Goal: Information Seeking & Learning: Learn about a topic

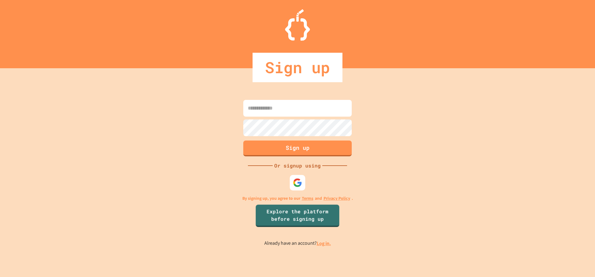
click at [323, 246] on link "Log in." at bounding box center [324, 243] width 14 height 7
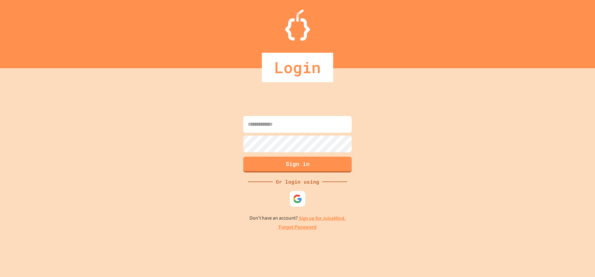
click at [289, 122] on input at bounding box center [297, 124] width 108 height 17
click at [304, 198] on div at bounding box center [297, 198] width 17 height 17
click at [294, 128] on input at bounding box center [297, 124] width 108 height 17
type input "**********"
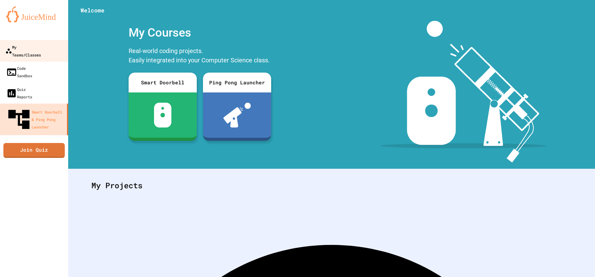
click at [55, 47] on link "My Teams/Classes" at bounding box center [34, 51] width 70 height 22
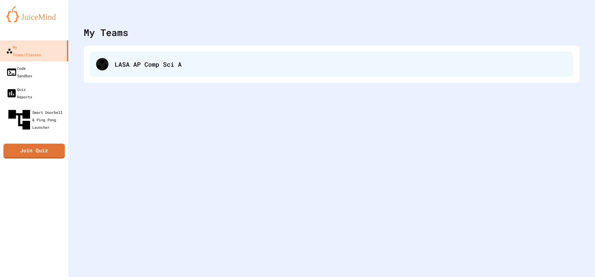
click at [139, 71] on div "LASA AP Comp Sci A" at bounding box center [332, 64] width 484 height 25
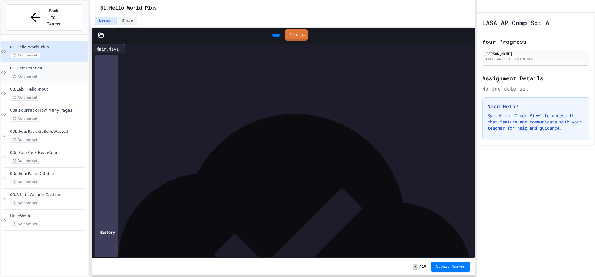
click at [54, 66] on span "01.First Practice!" at bounding box center [48, 68] width 77 height 5
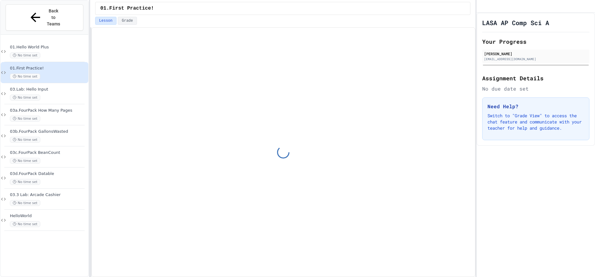
click at [58, 83] on div "03.Lab: Hello Input No time set" at bounding box center [45, 93] width 88 height 21
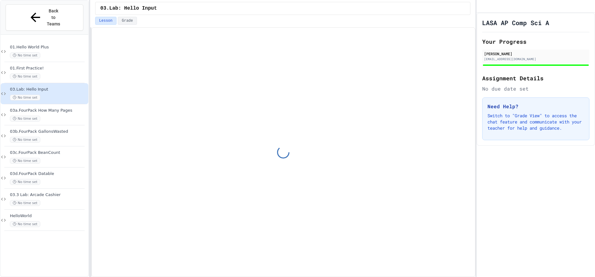
click at [62, 116] on div "No time set" at bounding box center [48, 119] width 77 height 6
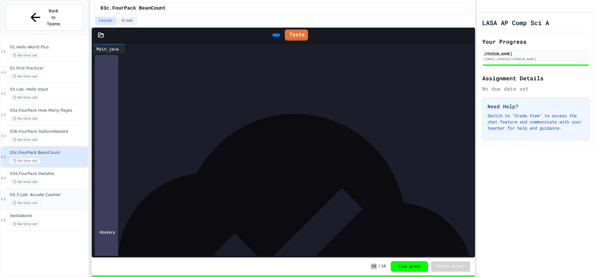
click at [67, 188] on div "03.3 Lab: Arcade Cashier No time set" at bounding box center [45, 198] width 88 height 21
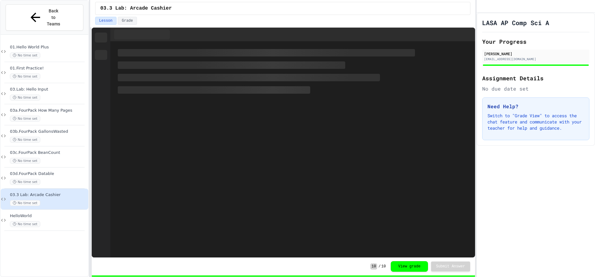
click at [66, 213] on div "HelloWorld No time set" at bounding box center [48, 220] width 77 height 14
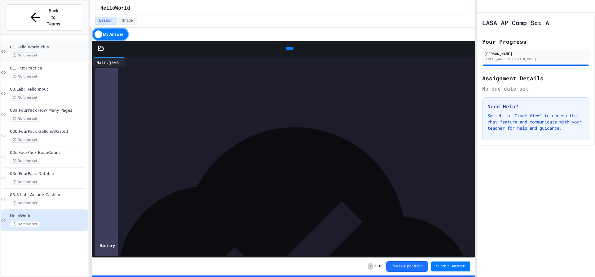
click at [73, 45] on span "01.Hello World Plus" at bounding box center [48, 47] width 77 height 5
